Goal: Information Seeking & Learning: Compare options

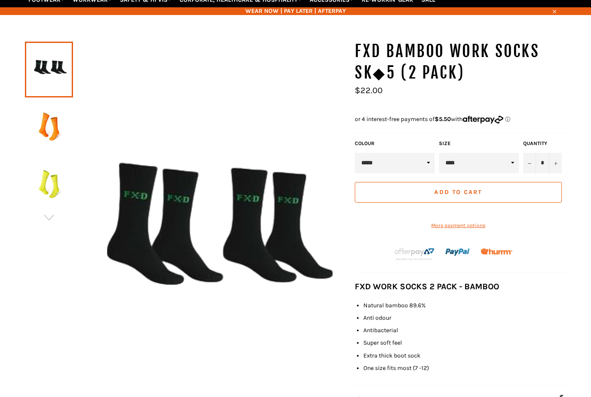
click at [480, 153] on select "****" at bounding box center [479, 163] width 80 height 21
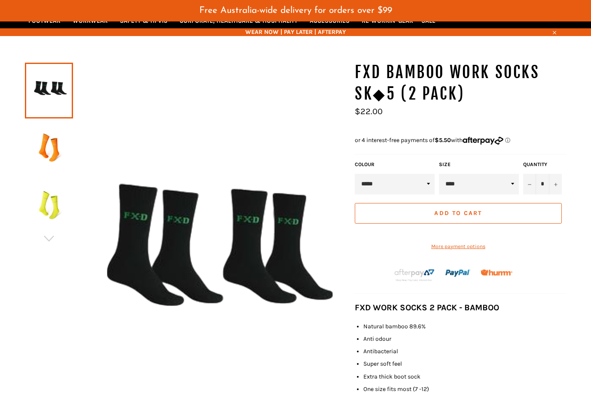
click at [43, 137] on img at bounding box center [49, 148] width 40 height 47
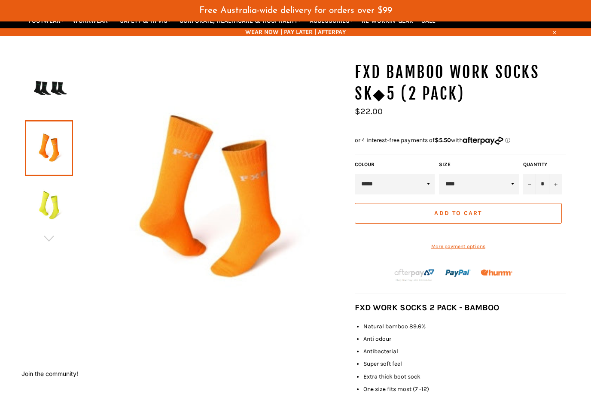
click at [45, 188] on img at bounding box center [49, 205] width 40 height 47
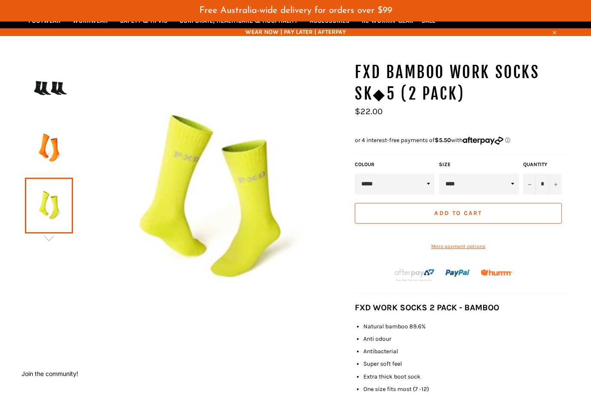
click at [49, 236] on icon "button" at bounding box center [49, 239] width 10 height 6
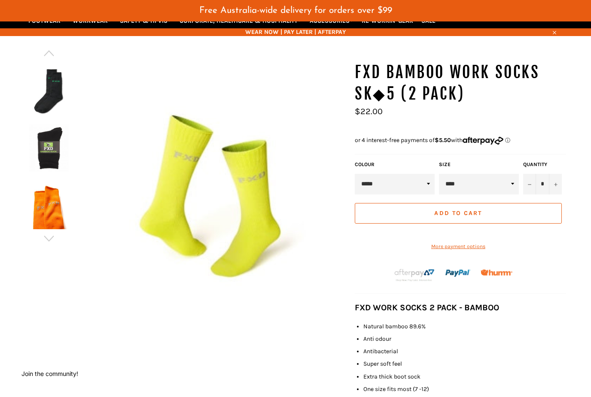
click at [40, 151] on img at bounding box center [49, 148] width 40 height 47
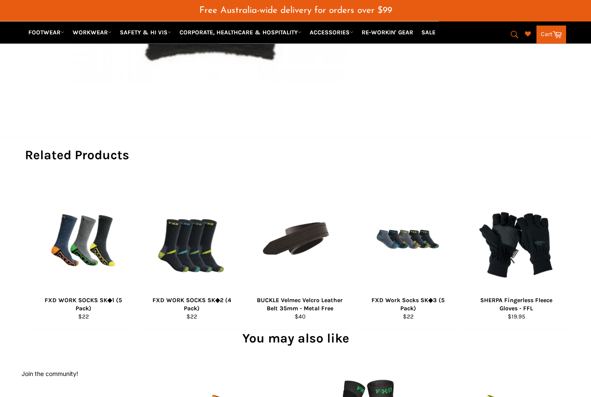
scroll to position [486, 0]
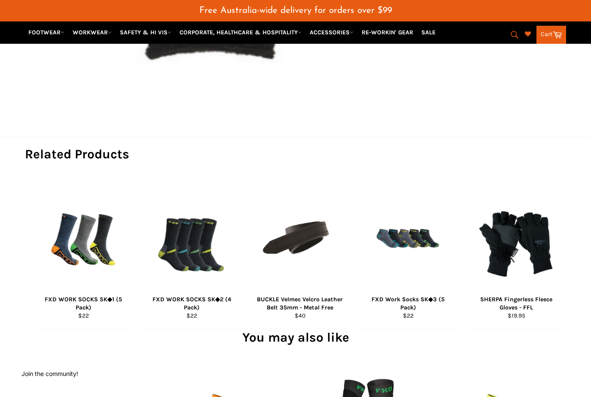
click at [187, 256] on div "View" at bounding box center [192, 254] width 100 height 148
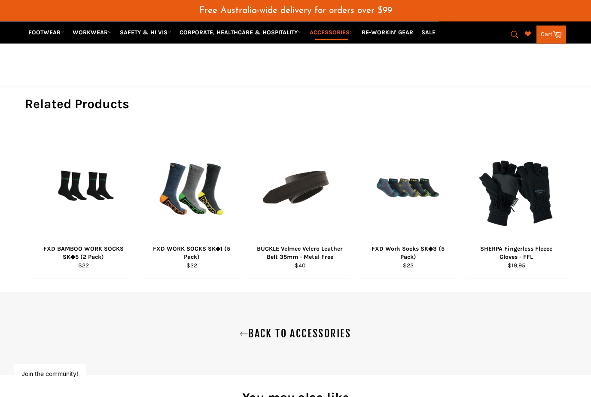
scroll to position [514, 0]
click at [175, 170] on div "View" at bounding box center [192, 204] width 100 height 148
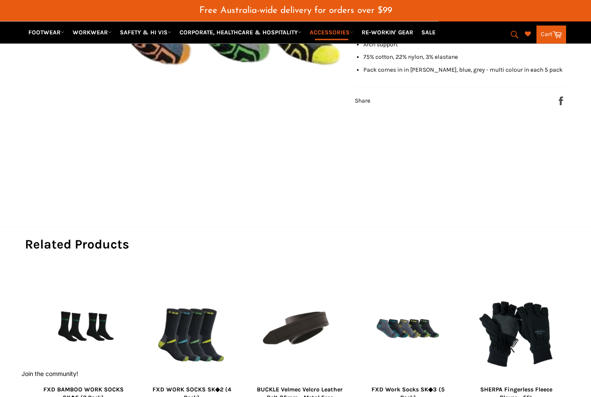
scroll to position [384, 0]
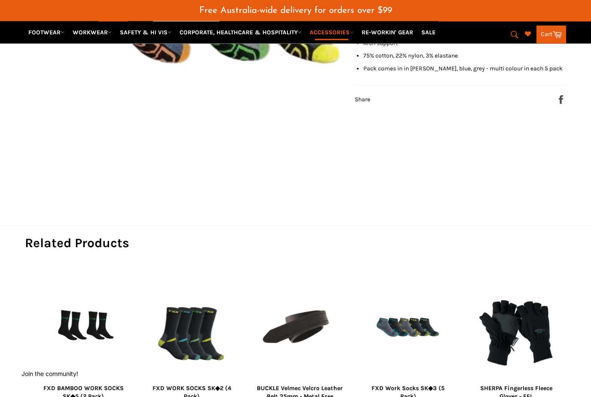
click at [215, 338] on div "View" at bounding box center [192, 344] width 100 height 148
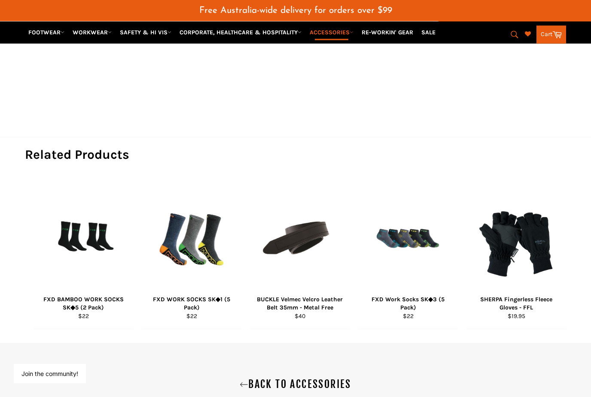
scroll to position [463, 0]
